Goal: Entertainment & Leisure: Browse casually

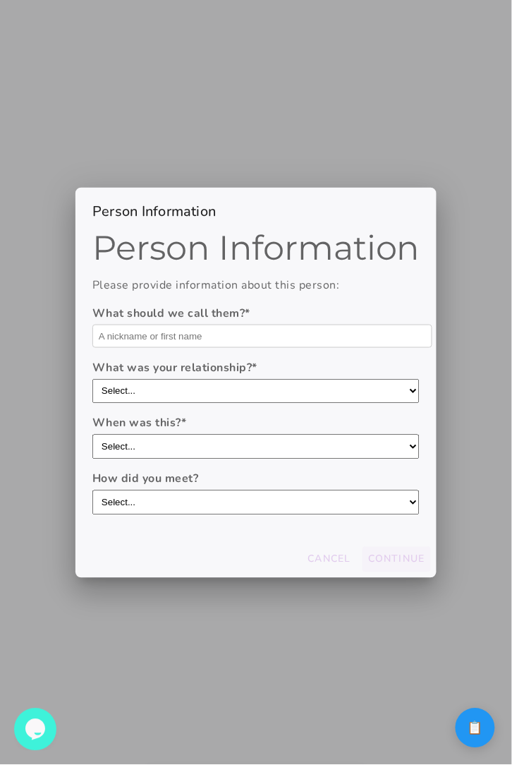
click at [504, 639] on div at bounding box center [256, 382] width 512 height 765
